Goal: Find specific page/section: Find specific page/section

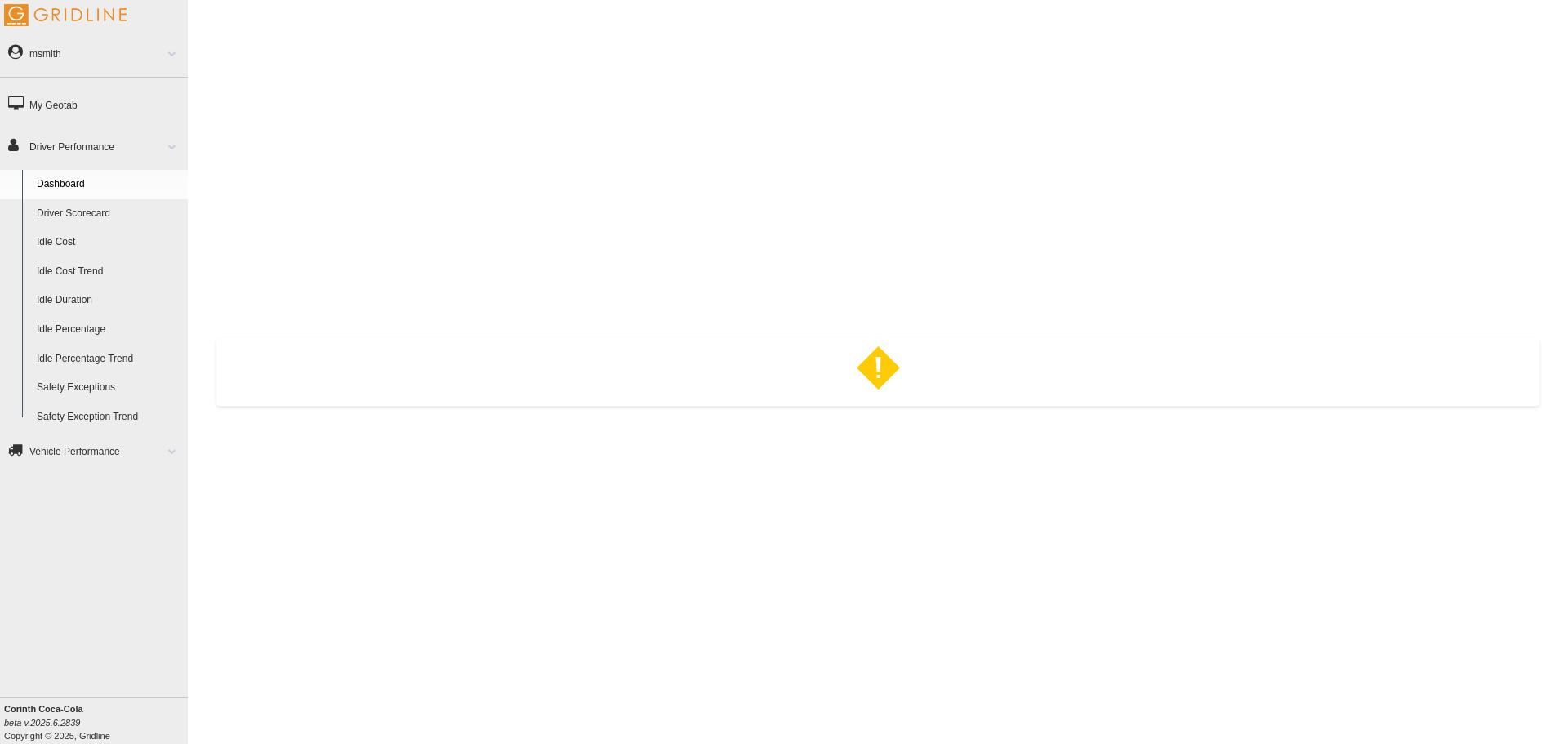
click at [56, 208] on link "Driver Scorecard" at bounding box center [108, 214] width 158 height 30
click at [80, 38] on link "msmith" at bounding box center [94, 53] width 188 height 38
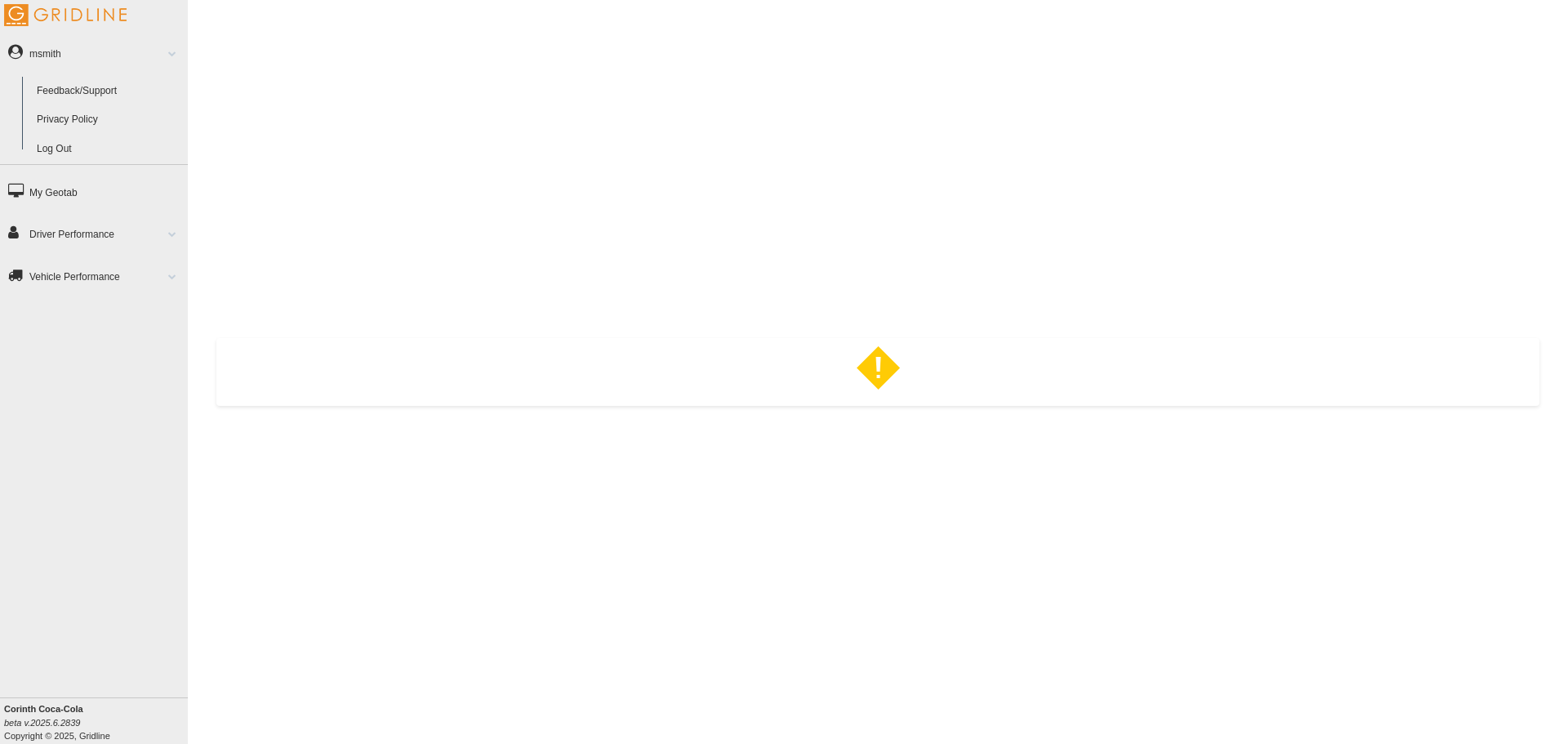
click at [63, 148] on link "Log Out" at bounding box center [108, 149] width 158 height 30
